Goal: Task Accomplishment & Management: Use online tool/utility

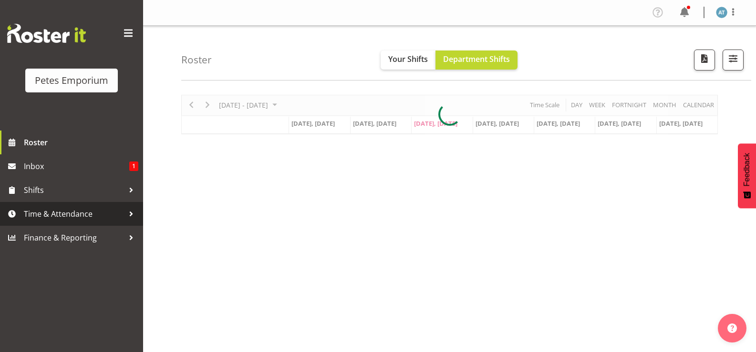
click at [52, 219] on span "Time & Attendance" at bounding box center [74, 214] width 100 height 14
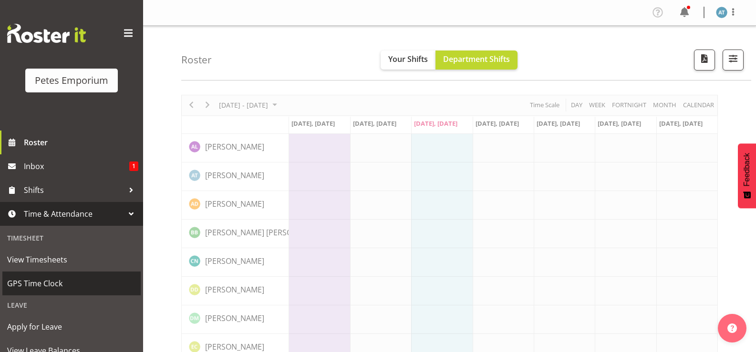
click at [51, 281] on span "GPS Time Clock" at bounding box center [71, 283] width 129 height 14
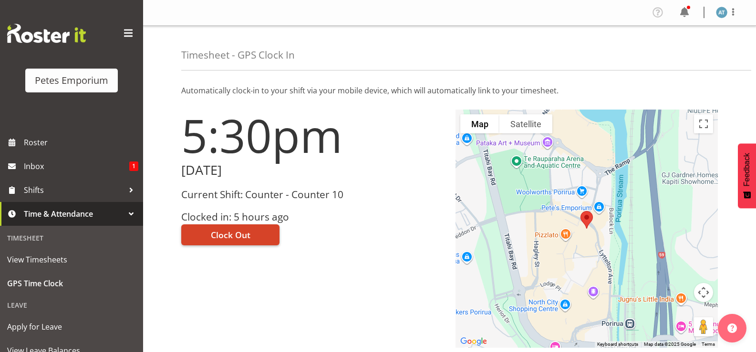
click at [241, 230] on span "Clock Out" at bounding box center [231, 235] width 40 height 12
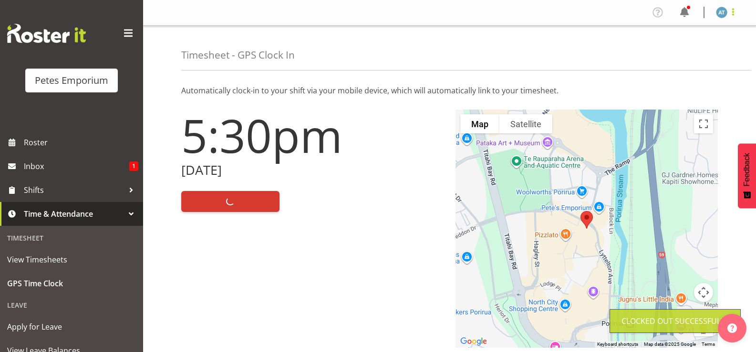
click at [736, 10] on span at bounding box center [732, 11] width 11 height 11
click at [706, 56] on link "Log Out" at bounding box center [693, 49] width 92 height 17
